Goal: Task Accomplishment & Management: Manage account settings

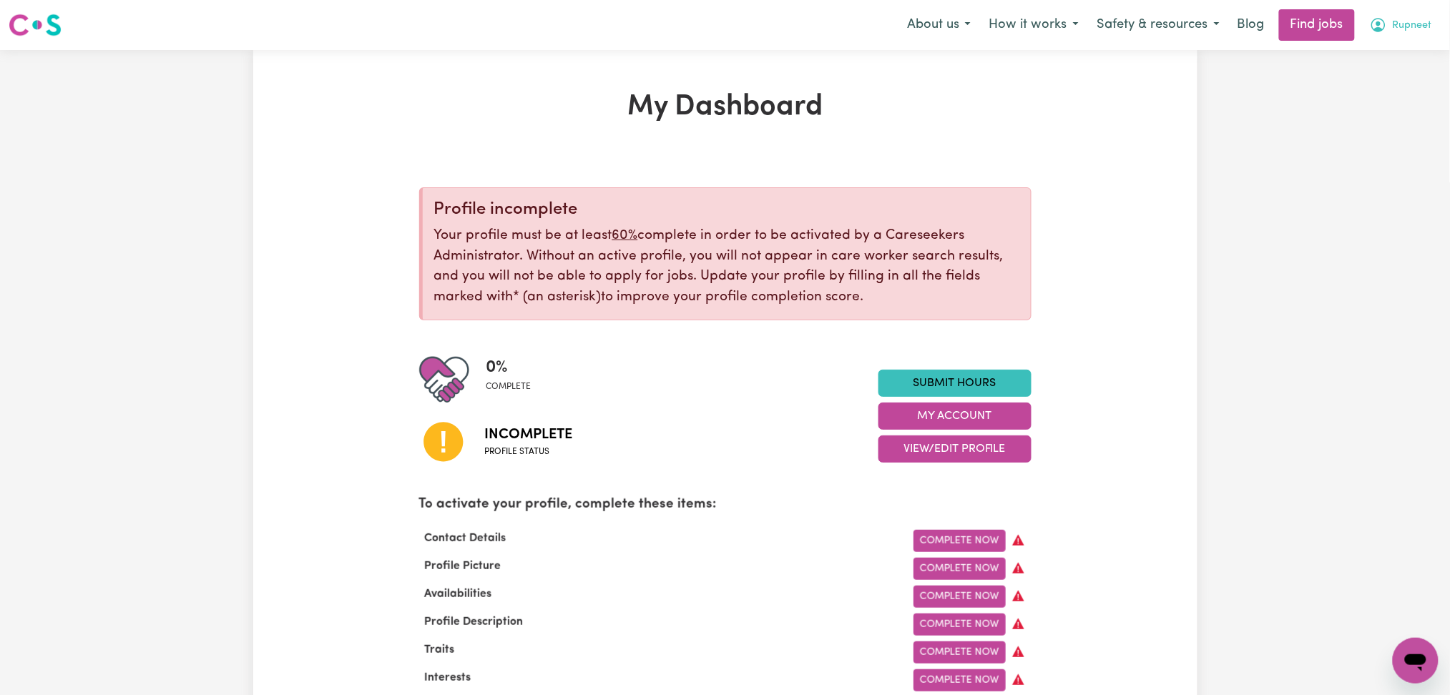
click at [1410, 20] on span "Rupneet" at bounding box center [1412, 26] width 39 height 16
click at [1386, 110] on link "Logout" at bounding box center [1384, 109] width 113 height 27
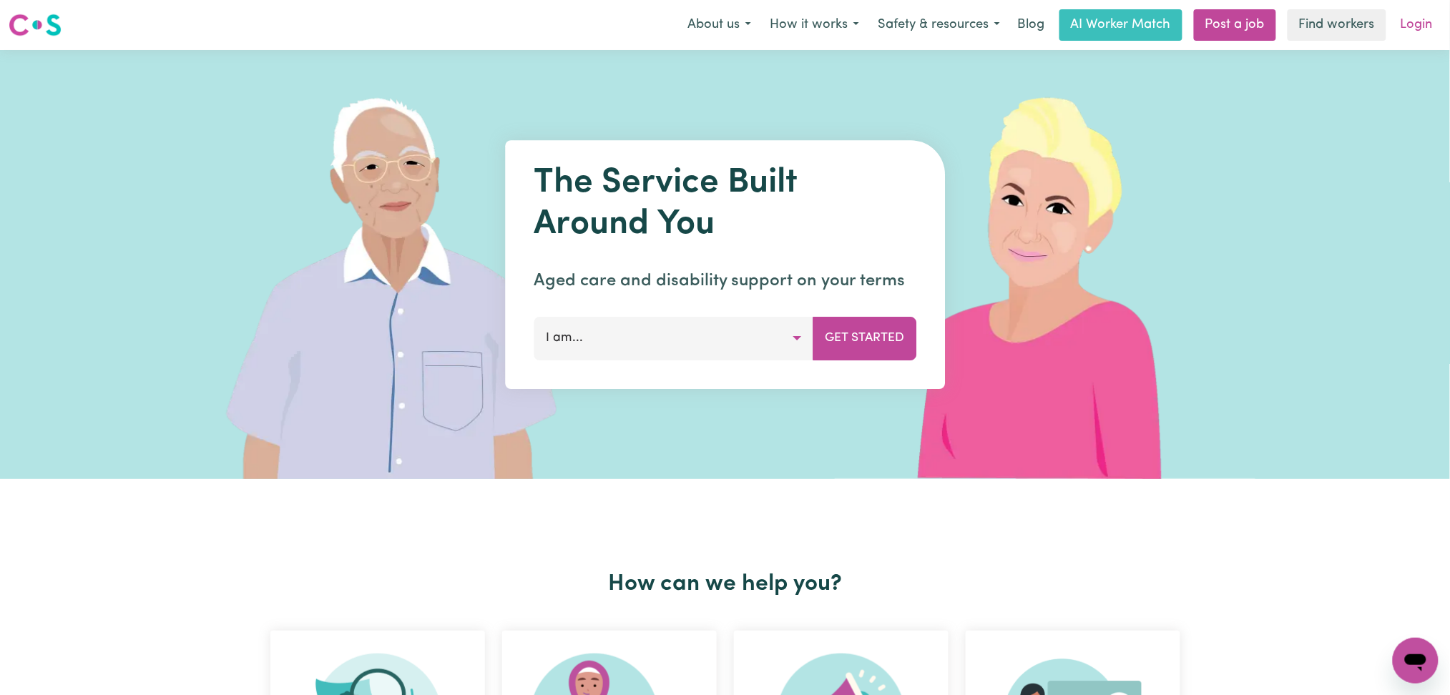
click at [1426, 25] on link "Login" at bounding box center [1416, 24] width 49 height 31
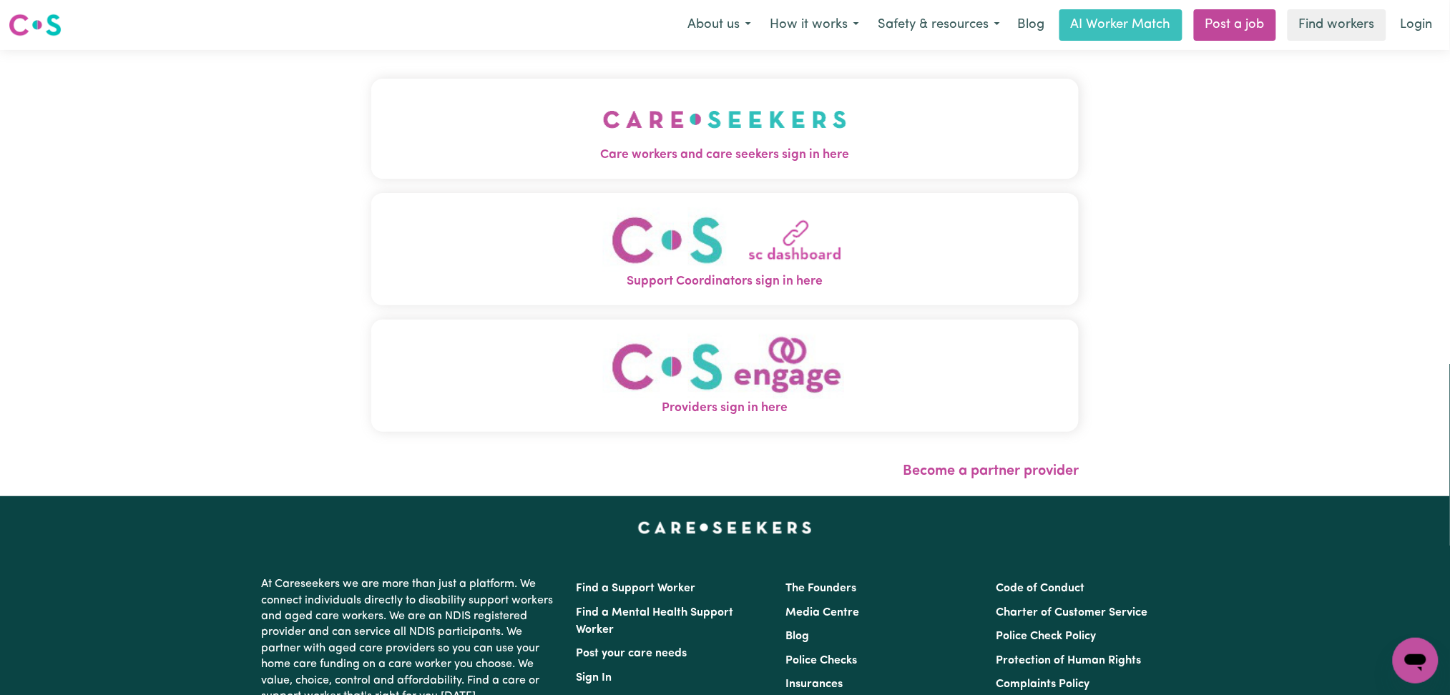
click at [497, 117] on button "Care workers and care seekers sign in here" at bounding box center [725, 129] width 708 height 100
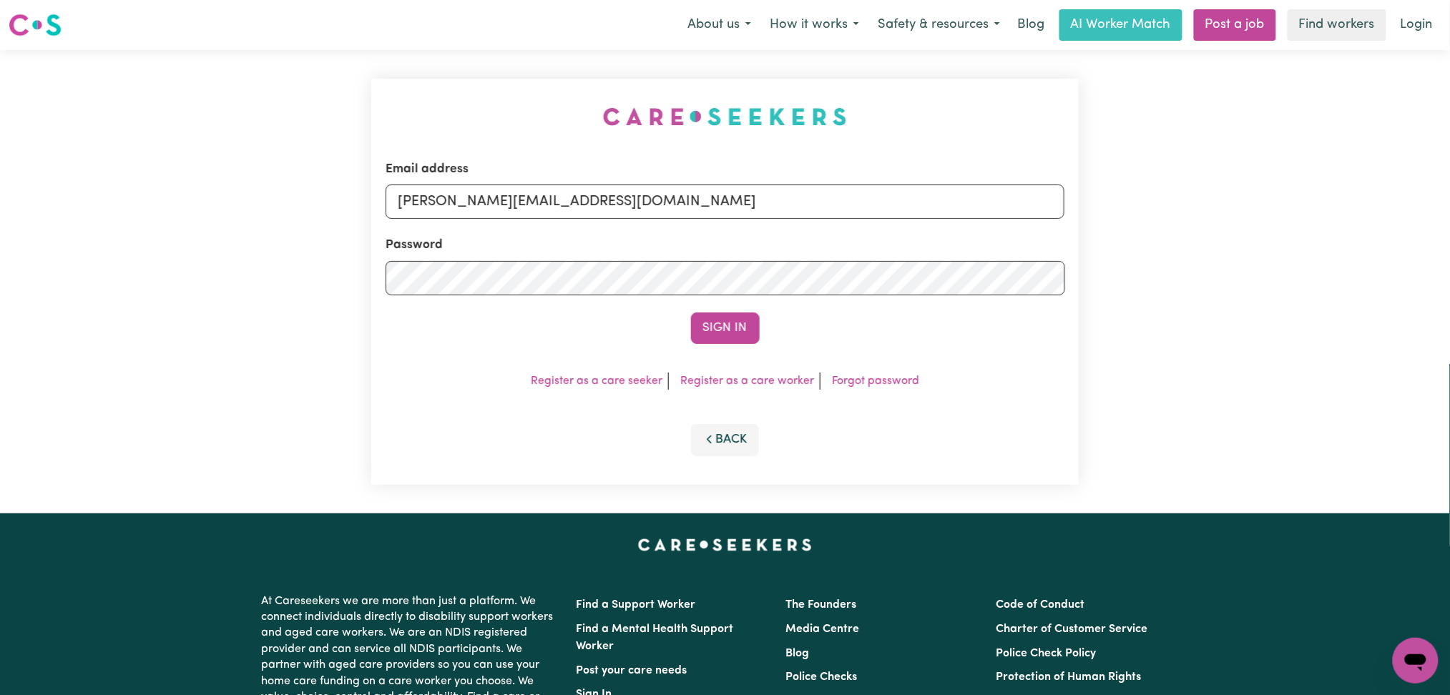
click at [563, 219] on div "Email address [PERSON_NAME][EMAIL_ADDRESS][DOMAIN_NAME]" at bounding box center [726, 189] width 680 height 59
drag, startPoint x: 551, startPoint y: 197, endPoint x: 536, endPoint y: 217, distance: 25.0
click at [551, 197] on input "[PERSON_NAME][EMAIL_ADDRESS][DOMAIN_NAME]" at bounding box center [726, 202] width 680 height 34
drag, startPoint x: 470, startPoint y: 202, endPoint x: 871, endPoint y: 243, distance: 402.7
click at [871, 243] on form "Email address Superuser~[EMAIL_ADDRESS][DOMAIN_NAME] Password Sign In" at bounding box center [726, 252] width 680 height 184
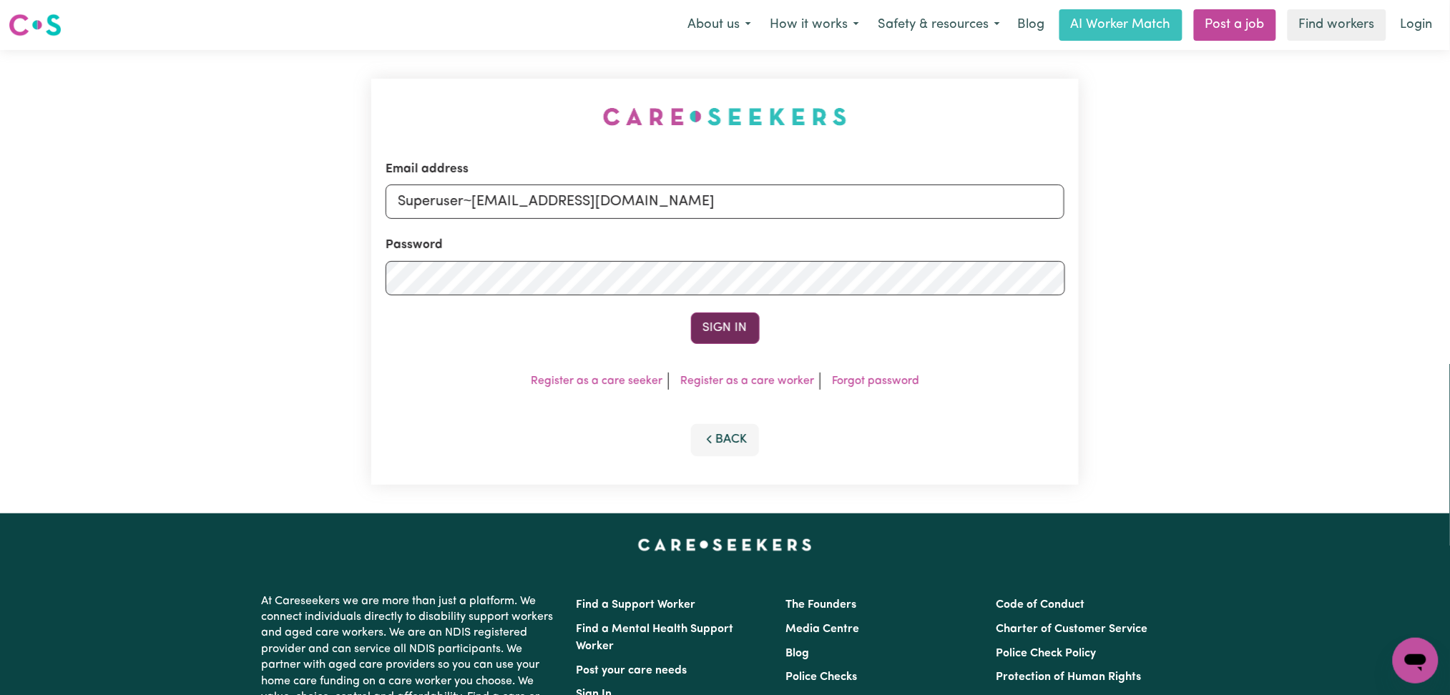
type input "Superuser~[EMAIL_ADDRESS][DOMAIN_NAME]"
click at [714, 330] on button "Sign In" at bounding box center [725, 328] width 69 height 31
